Goal: Task Accomplishment & Management: Complete application form

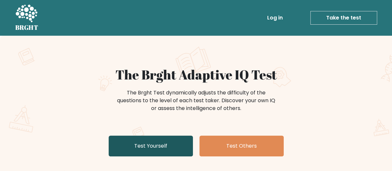
click at [175, 147] on link "Test Yourself" at bounding box center [151, 146] width 84 height 21
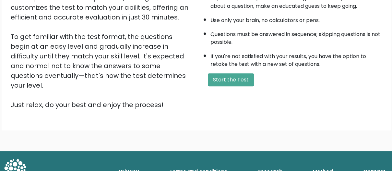
scroll to position [61, 0]
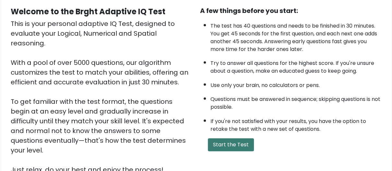
click at [222, 143] on button "Start the Test" at bounding box center [231, 144] width 46 height 13
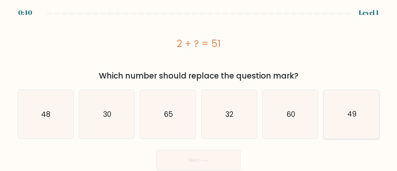
click at [345, 118] on icon "49" at bounding box center [351, 114] width 49 height 49
click at [199, 87] on input "f. 49" at bounding box center [198, 87] width 0 height 2
radio input "true"
click at [210, 157] on button "Next" at bounding box center [198, 160] width 84 height 21
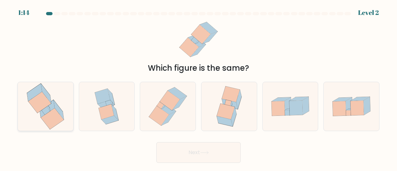
click at [42, 102] on icon at bounding box center [39, 102] width 23 height 21
click at [198, 87] on input "a." at bounding box center [198, 87] width 0 height 2
radio input "true"
click at [182, 150] on button "Next" at bounding box center [198, 152] width 84 height 21
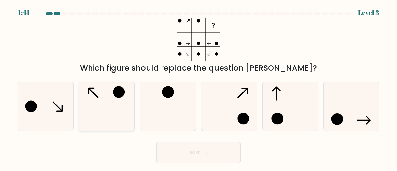
click at [119, 116] on icon at bounding box center [106, 106] width 49 height 49
click at [198, 87] on input "b." at bounding box center [198, 87] width 0 height 2
radio input "true"
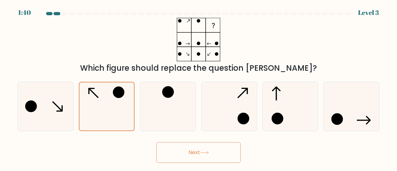
click at [184, 146] on button "Next" at bounding box center [198, 152] width 84 height 21
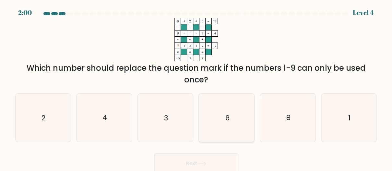
click at [228, 118] on text "6" at bounding box center [227, 118] width 5 height 10
click at [197, 87] on input "d. 6" at bounding box center [196, 87] width 0 height 2
radio input "true"
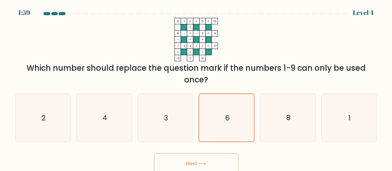
click at [219, 159] on button "Next" at bounding box center [196, 163] width 84 height 21
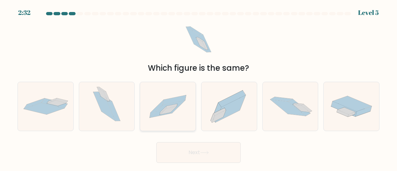
click at [165, 119] on icon at bounding box center [167, 107] width 55 height 38
click at [198, 87] on input "c." at bounding box center [198, 87] width 0 height 2
radio input "true"
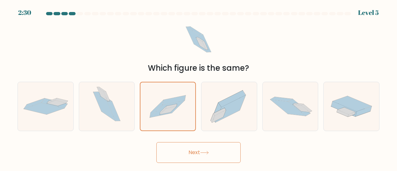
click at [200, 144] on button "Next" at bounding box center [198, 152] width 84 height 21
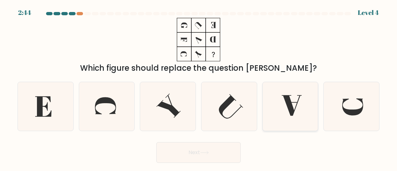
click at [285, 101] on icon at bounding box center [292, 105] width 20 height 20
click at [199, 87] on input "e." at bounding box center [198, 87] width 0 height 2
radio input "true"
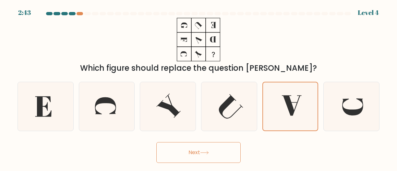
click at [202, 155] on button "Next" at bounding box center [198, 152] width 84 height 21
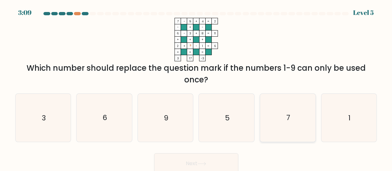
click at [294, 123] on icon "7" at bounding box center [288, 118] width 48 height 48
click at [197, 87] on input "e. 7" at bounding box center [196, 87] width 0 height 2
radio input "true"
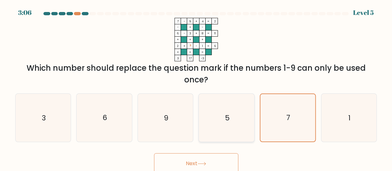
click at [235, 128] on icon "5" at bounding box center [227, 118] width 48 height 48
click at [197, 87] on input "d. 5" at bounding box center [196, 87] width 0 height 2
radio input "true"
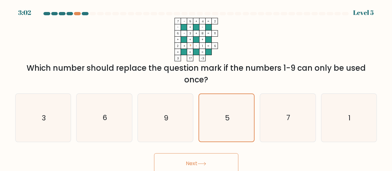
click at [216, 160] on button "Next" at bounding box center [196, 163] width 84 height 21
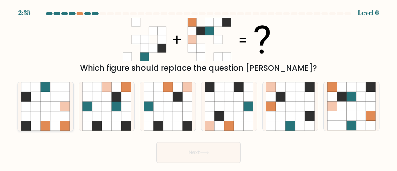
click at [47, 113] on icon at bounding box center [46, 116] width 10 height 10
click at [198, 87] on input "a." at bounding box center [198, 87] width 0 height 2
radio input "true"
click at [200, 153] on button "Next" at bounding box center [198, 152] width 84 height 21
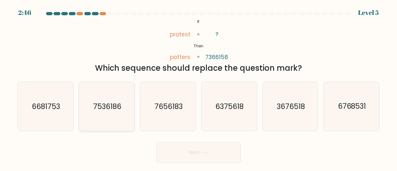
click at [119, 111] on text "7536186" at bounding box center [107, 107] width 28 height 10
click at [198, 87] on input "b. 7536186" at bounding box center [198, 87] width 0 height 2
radio input "true"
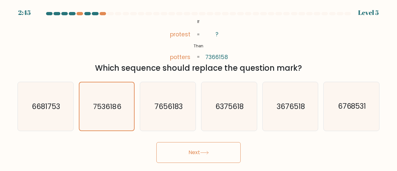
click at [187, 151] on button "Next" at bounding box center [198, 152] width 84 height 21
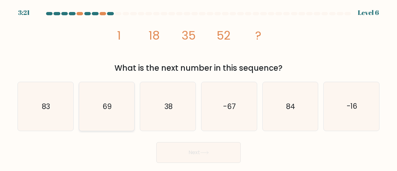
click at [113, 113] on icon "69" at bounding box center [106, 106] width 49 height 49
click at [198, 87] on input "b. 69" at bounding box center [198, 87] width 0 height 2
radio input "true"
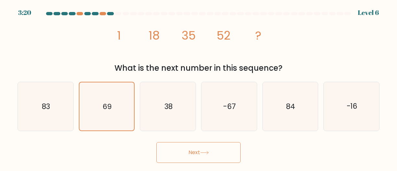
click at [191, 144] on button "Next" at bounding box center [198, 152] width 84 height 21
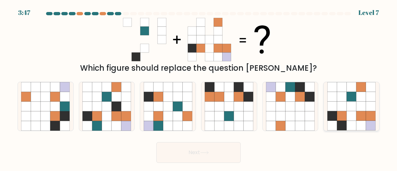
drag, startPoint x: 357, startPoint y: 101, endPoint x: 323, endPoint y: 114, distance: 37.0
click at [357, 101] on icon at bounding box center [361, 97] width 10 height 10
click at [199, 87] on input "f." at bounding box center [198, 87] width 0 height 2
radio input "true"
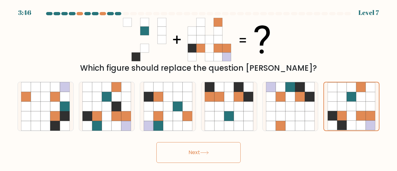
click at [219, 146] on button "Next" at bounding box center [198, 152] width 84 height 21
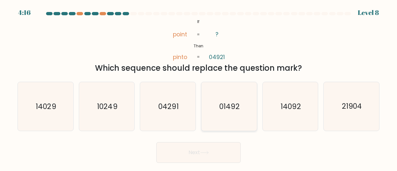
click at [228, 109] on text "01492" at bounding box center [230, 107] width 20 height 10
click at [199, 87] on input "d. 01492" at bounding box center [198, 87] width 0 height 2
radio input "true"
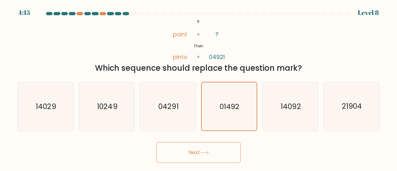
click at [217, 147] on button "Next" at bounding box center [198, 152] width 84 height 21
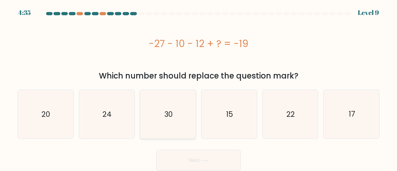
click at [168, 121] on icon "30" at bounding box center [168, 114] width 49 height 49
click at [198, 87] on input "c. 30" at bounding box center [198, 87] width 0 height 2
radio input "true"
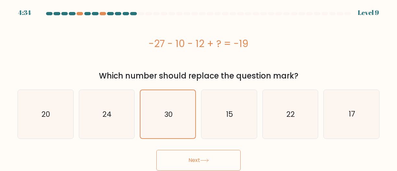
click at [210, 157] on button "Next" at bounding box center [198, 160] width 84 height 21
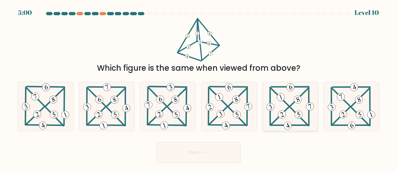
click at [291, 100] on icon at bounding box center [290, 106] width 50 height 49
click at [199, 87] on input "e." at bounding box center [198, 87] width 0 height 2
radio input "true"
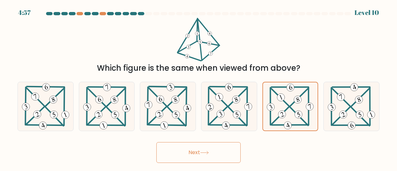
click at [216, 153] on button "Next" at bounding box center [198, 152] width 84 height 21
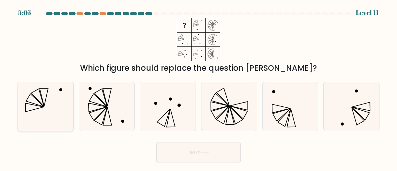
click at [58, 107] on icon at bounding box center [45, 106] width 49 height 49
click at [198, 87] on input "a." at bounding box center [198, 87] width 0 height 2
radio input "true"
click at [195, 147] on button "Next" at bounding box center [198, 152] width 84 height 21
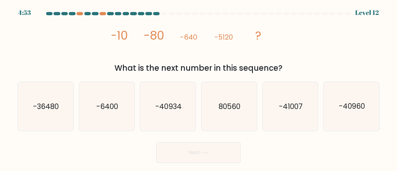
click at [75, 48] on div "image/svg+xml -10 -80 -640 -5120 ? What is the next number in this sequence?" at bounding box center [199, 46] width 370 height 56
click at [351, 109] on text "-40960" at bounding box center [352, 107] width 26 height 10
click at [199, 87] on input "f. -40960" at bounding box center [198, 87] width 0 height 2
radio input "true"
click at [220, 155] on button "Next" at bounding box center [198, 152] width 84 height 21
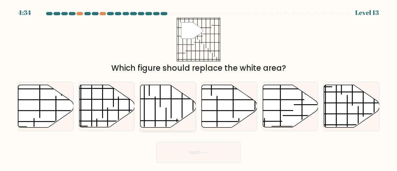
click at [151, 108] on icon at bounding box center [167, 106] width 55 height 42
click at [198, 87] on input "c." at bounding box center [198, 87] width 0 height 2
radio input "true"
click at [177, 147] on button "Next" at bounding box center [198, 152] width 84 height 21
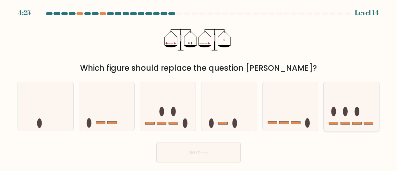
click at [341, 94] on icon at bounding box center [351, 106] width 55 height 46
click at [199, 87] on input "f." at bounding box center [198, 87] width 0 height 2
radio input "true"
click at [213, 152] on button "Next" at bounding box center [198, 152] width 84 height 21
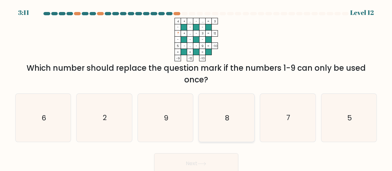
click at [230, 117] on icon "8" at bounding box center [227, 118] width 48 height 48
click at [197, 87] on input "d. 8" at bounding box center [196, 87] width 0 height 2
radio input "true"
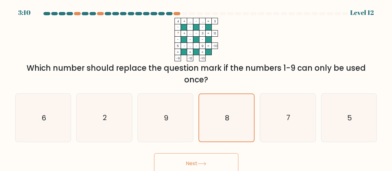
click at [220, 162] on button "Next" at bounding box center [196, 163] width 84 height 21
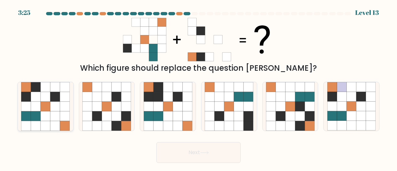
click at [48, 119] on icon at bounding box center [46, 116] width 10 height 10
click at [198, 87] on input "a." at bounding box center [198, 87] width 0 height 2
radio input "true"
click at [193, 149] on button "Next" at bounding box center [198, 152] width 84 height 21
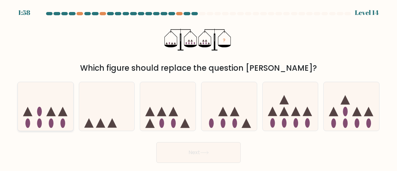
click at [38, 114] on icon at bounding box center [45, 106] width 55 height 46
click at [198, 87] on input "a." at bounding box center [198, 87] width 0 height 2
radio input "true"
click at [48, 103] on icon at bounding box center [45, 106] width 55 height 45
click at [198, 87] on input "a." at bounding box center [198, 87] width 0 height 2
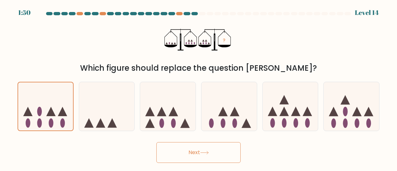
click at [208, 153] on icon at bounding box center [204, 153] width 9 height 4
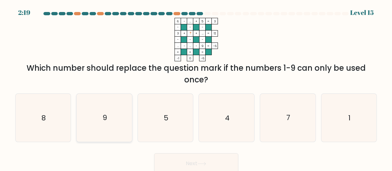
click at [118, 118] on icon "9" at bounding box center [104, 118] width 48 height 48
click at [196, 87] on input "b. 9" at bounding box center [196, 87] width 0 height 2
radio input "true"
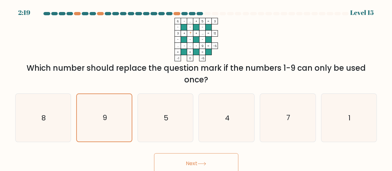
click at [212, 165] on button "Next" at bounding box center [196, 163] width 84 height 21
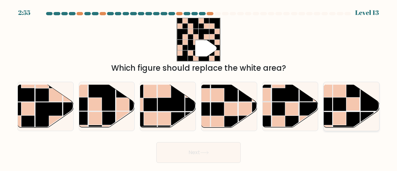
click at [334, 111] on rect at bounding box center [346, 97] width 27 height 27
click at [199, 87] on input "f." at bounding box center [198, 87] width 0 height 2
radio input "true"
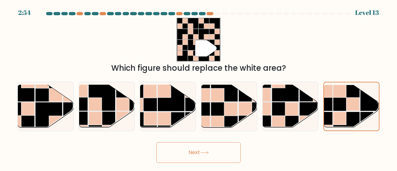
click at [213, 158] on button "Next" at bounding box center [198, 152] width 84 height 21
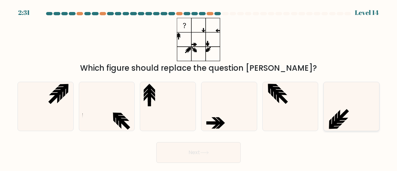
click at [336, 114] on icon at bounding box center [336, 118] width 3 height 11
click at [199, 87] on input "f." at bounding box center [198, 87] width 0 height 2
radio input "true"
click at [287, 112] on icon at bounding box center [290, 106] width 49 height 49
click at [199, 87] on input "e." at bounding box center [198, 87] width 0 height 2
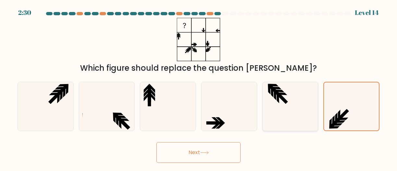
radio input "true"
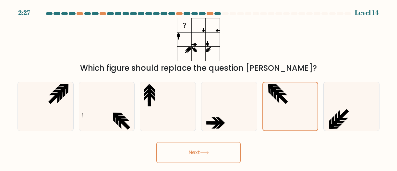
click at [198, 148] on button "Next" at bounding box center [198, 152] width 84 height 21
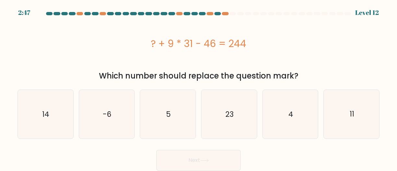
click at [117, 54] on div "? + 9 * 31 - 46 = 244" at bounding box center [199, 43] width 362 height 51
click at [69, 46] on div "? + 9 * 31 - 46 = 244" at bounding box center [199, 43] width 362 height 15
click at [304, 122] on icon "4" at bounding box center [290, 114] width 49 height 49
click at [199, 87] on input "e. 4" at bounding box center [198, 87] width 0 height 2
radio input "true"
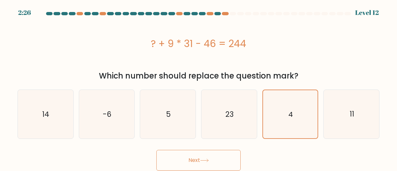
click at [224, 155] on button "Next" at bounding box center [198, 160] width 84 height 21
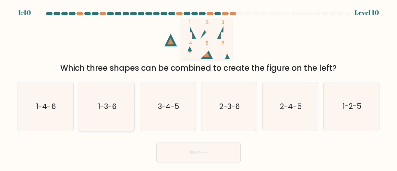
click at [121, 101] on icon "1-3-6" at bounding box center [106, 106] width 49 height 49
click at [198, 87] on input "b. 1-3-6" at bounding box center [198, 87] width 0 height 2
radio input "true"
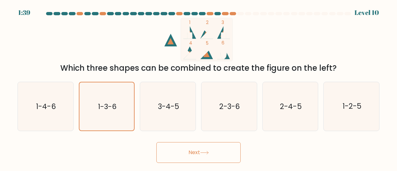
click at [177, 148] on button "Next" at bounding box center [198, 152] width 84 height 21
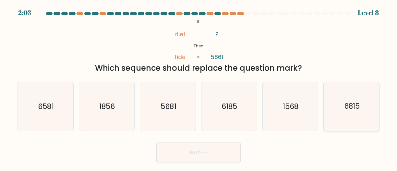
click at [343, 110] on icon "6815" at bounding box center [351, 106] width 49 height 49
click at [199, 87] on input "f. 6815" at bounding box center [198, 87] width 0 height 2
radio input "true"
click at [208, 150] on button "Next" at bounding box center [198, 152] width 84 height 21
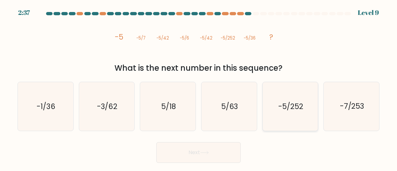
click at [280, 106] on text "-5/252" at bounding box center [290, 107] width 25 height 10
click at [199, 87] on input "e. -5/252" at bounding box center [198, 87] width 0 height 2
radio input "true"
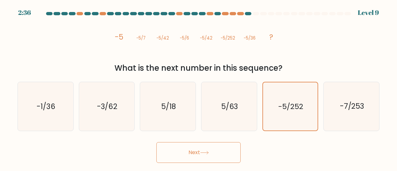
click at [222, 149] on button "Next" at bounding box center [198, 152] width 84 height 21
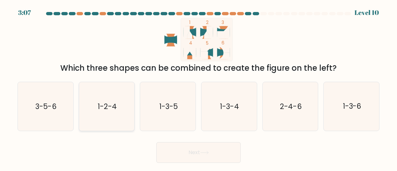
click at [115, 115] on icon "1-2-4" at bounding box center [106, 106] width 49 height 49
click at [198, 87] on input "b. 1-2-4" at bounding box center [198, 87] width 0 height 2
radio input "true"
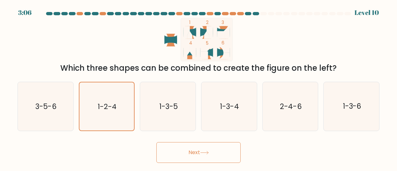
click at [214, 154] on button "Next" at bounding box center [198, 152] width 84 height 21
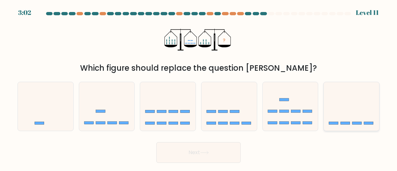
click at [350, 112] on icon at bounding box center [351, 106] width 55 height 46
click at [199, 87] on input "f." at bounding box center [198, 87] width 0 height 2
radio input "true"
click at [223, 151] on button "Next" at bounding box center [198, 152] width 84 height 21
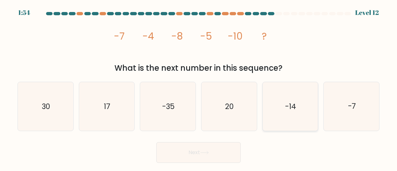
click at [275, 116] on icon "-14" at bounding box center [290, 106] width 49 height 49
click at [199, 87] on input "e. -14" at bounding box center [198, 87] width 0 height 2
radio input "true"
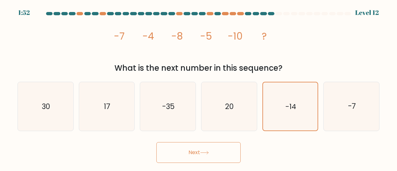
click at [177, 150] on button "Next" at bounding box center [198, 152] width 84 height 21
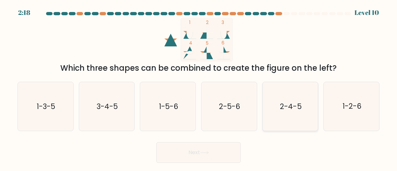
click at [293, 112] on icon "2-4-5" at bounding box center [290, 106] width 49 height 49
click at [199, 87] on input "e. 2-4-5" at bounding box center [198, 87] width 0 height 2
radio input "true"
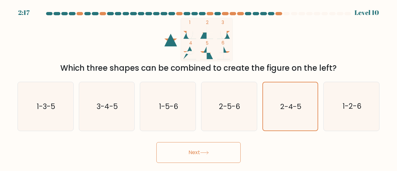
click at [224, 148] on button "Next" at bounding box center [198, 152] width 84 height 21
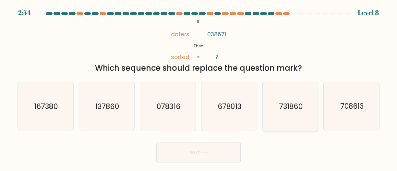
click at [289, 120] on icon "731860" at bounding box center [290, 106] width 49 height 49
click at [199, 87] on input "e. 731860" at bounding box center [198, 87] width 0 height 2
radio input "true"
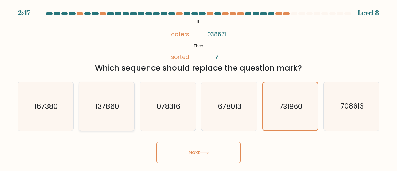
click at [114, 116] on icon "137860" at bounding box center [106, 106] width 49 height 49
click at [198, 87] on input "b. 137860" at bounding box center [198, 87] width 0 height 2
radio input "true"
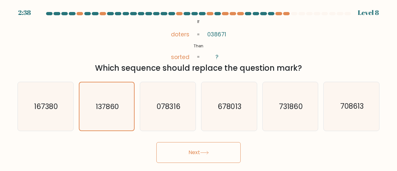
click at [184, 148] on button "Next" at bounding box center [198, 152] width 84 height 21
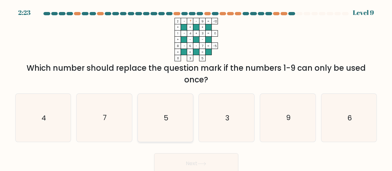
click at [175, 126] on icon "5" at bounding box center [165, 118] width 48 height 48
click at [196, 87] on input "c. 5" at bounding box center [196, 87] width 0 height 2
radio input "true"
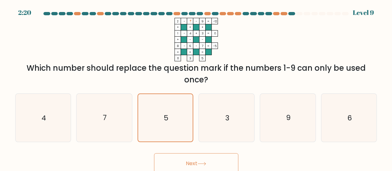
click at [184, 161] on button "Next" at bounding box center [196, 163] width 84 height 21
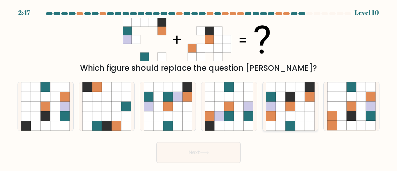
click at [289, 114] on icon at bounding box center [290, 116] width 10 height 10
click at [199, 87] on input "e." at bounding box center [198, 87] width 0 height 2
radio input "true"
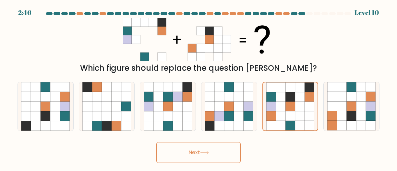
click at [230, 153] on button "Next" at bounding box center [198, 152] width 84 height 21
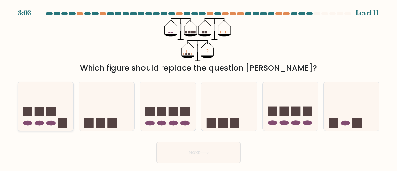
click at [55, 105] on icon at bounding box center [45, 106] width 55 height 46
click at [198, 87] on input "a." at bounding box center [198, 87] width 0 height 2
radio input "true"
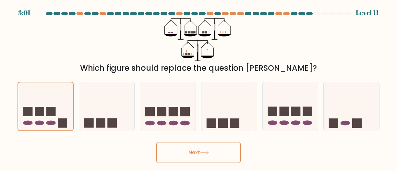
click at [193, 153] on button "Next" at bounding box center [198, 152] width 84 height 21
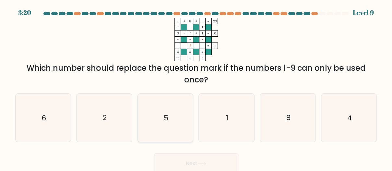
click at [167, 118] on text "5" at bounding box center [166, 118] width 5 height 10
click at [196, 87] on input "c. 5" at bounding box center [196, 87] width 0 height 2
radio input "true"
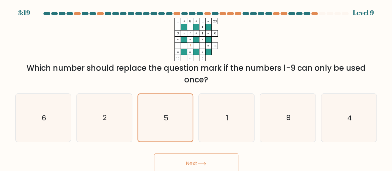
click at [211, 159] on button "Next" at bounding box center [196, 163] width 84 height 21
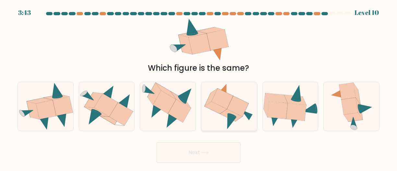
click at [224, 102] on icon at bounding box center [222, 99] width 22 height 20
click at [199, 87] on input "d." at bounding box center [198, 87] width 0 height 2
radio input "true"
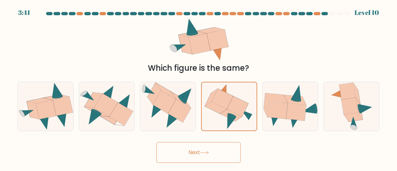
click at [211, 153] on button "Next" at bounding box center [198, 152] width 84 height 21
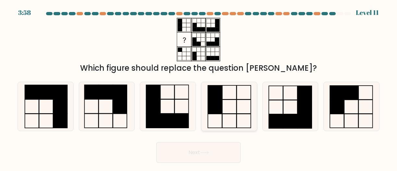
click at [222, 108] on rect at bounding box center [229, 107] width 14 height 14
click at [199, 87] on input "d." at bounding box center [198, 87] width 0 height 2
radio input "true"
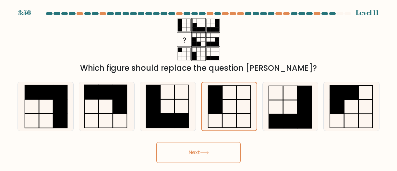
click at [221, 151] on button "Next" at bounding box center [198, 152] width 84 height 21
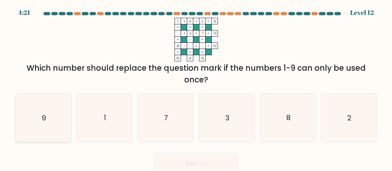
click at [45, 112] on icon "9" at bounding box center [43, 118] width 48 height 48
click at [196, 87] on input "a. 9" at bounding box center [196, 87] width 0 height 2
radio input "true"
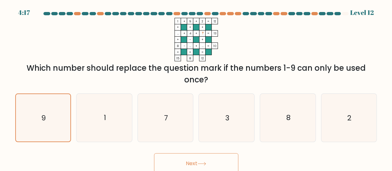
click at [186, 162] on button "Next" at bounding box center [196, 163] width 84 height 21
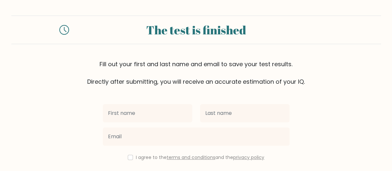
click at [177, 116] on input "text" at bounding box center [148, 113] width 90 height 18
type input "Jeffrey"
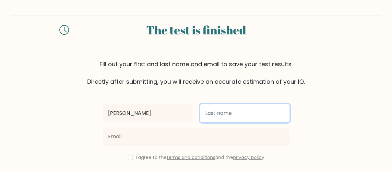
click at [221, 115] on input "text" at bounding box center [245, 113] width 90 height 18
type input "Bandavia"
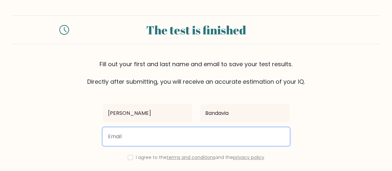
click at [223, 137] on input "email" at bounding box center [196, 136] width 187 height 18
type input "jeffbanda274@gmail.com"
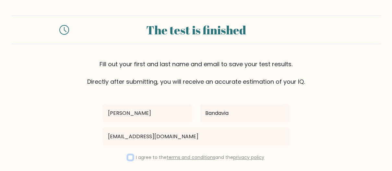
click at [129, 159] on input "checkbox" at bounding box center [130, 157] width 5 height 5
checkbox input "true"
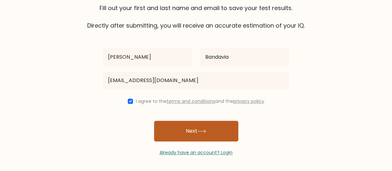
click at [176, 133] on button "Next" at bounding box center [196, 131] width 84 height 21
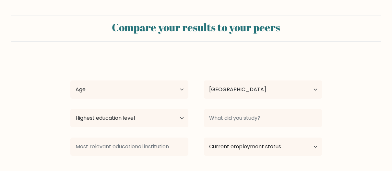
select select "PH"
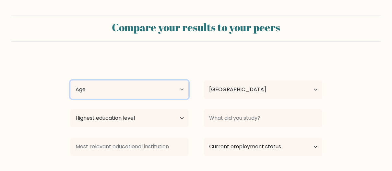
click at [167, 92] on select "Age Under [DEMOGRAPHIC_DATA] [DEMOGRAPHIC_DATA] [DEMOGRAPHIC_DATA] [DEMOGRAPHIC…" at bounding box center [129, 89] width 118 height 18
select select "25_34"
click at [70, 80] on select "Age Under [DEMOGRAPHIC_DATA] [DEMOGRAPHIC_DATA] [DEMOGRAPHIC_DATA] [DEMOGRAPHIC…" at bounding box center [129, 89] width 118 height 18
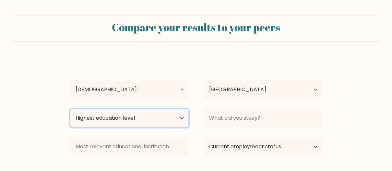
click at [147, 117] on select "Highest education level No schooling Primary Lower Secondary Upper Secondary Oc…" at bounding box center [129, 118] width 118 height 18
select select "bachelors_degree"
click at [70, 109] on select "Highest education level No schooling Primary Lower Secondary Upper Secondary Oc…" at bounding box center [129, 118] width 118 height 18
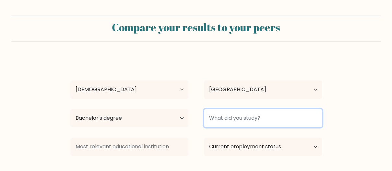
click at [252, 122] on input at bounding box center [263, 118] width 118 height 18
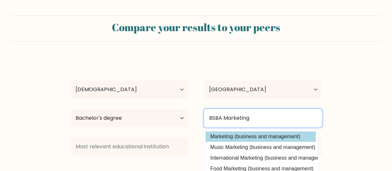
type input "BSBA Marketing"
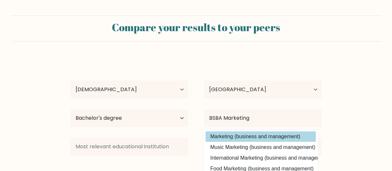
click at [282, 135] on div "Jeffrey Bandavia Age Under 18 years old 18-24 years old 25-34 years old 35-44 y…" at bounding box center [195, 128] width 259 height 143
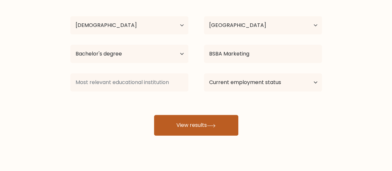
scroll to position [65, 0]
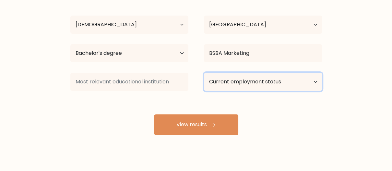
click at [249, 78] on select "Current employment status Employed Student Retired Other / prefer not to answer" at bounding box center [263, 82] width 118 height 18
select select "other"
click at [204, 73] on select "Current employment status Employed Student Retired Other / prefer not to answer" at bounding box center [263, 82] width 118 height 18
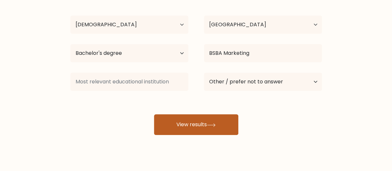
click at [186, 120] on button "View results" at bounding box center [196, 124] width 84 height 21
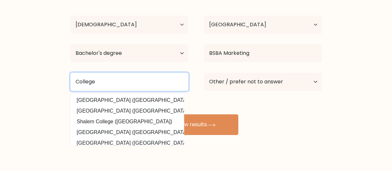
type input "College"
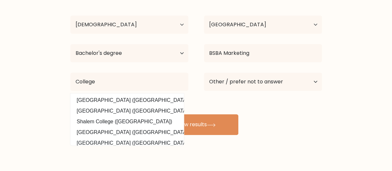
click at [294, 112] on div "Jeffrey Bandavia Age Under 18 years old 18-24 years old 25-34 years old 35-44 y…" at bounding box center [195, 63] width 259 height 143
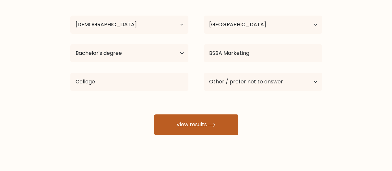
click at [224, 122] on button "View results" at bounding box center [196, 124] width 84 height 21
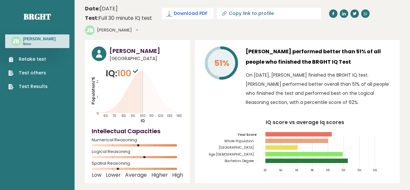
click at [193, 15] on span "Download PDF" at bounding box center [191, 13] width 34 height 7
